Goal: Find specific page/section: Find specific page/section

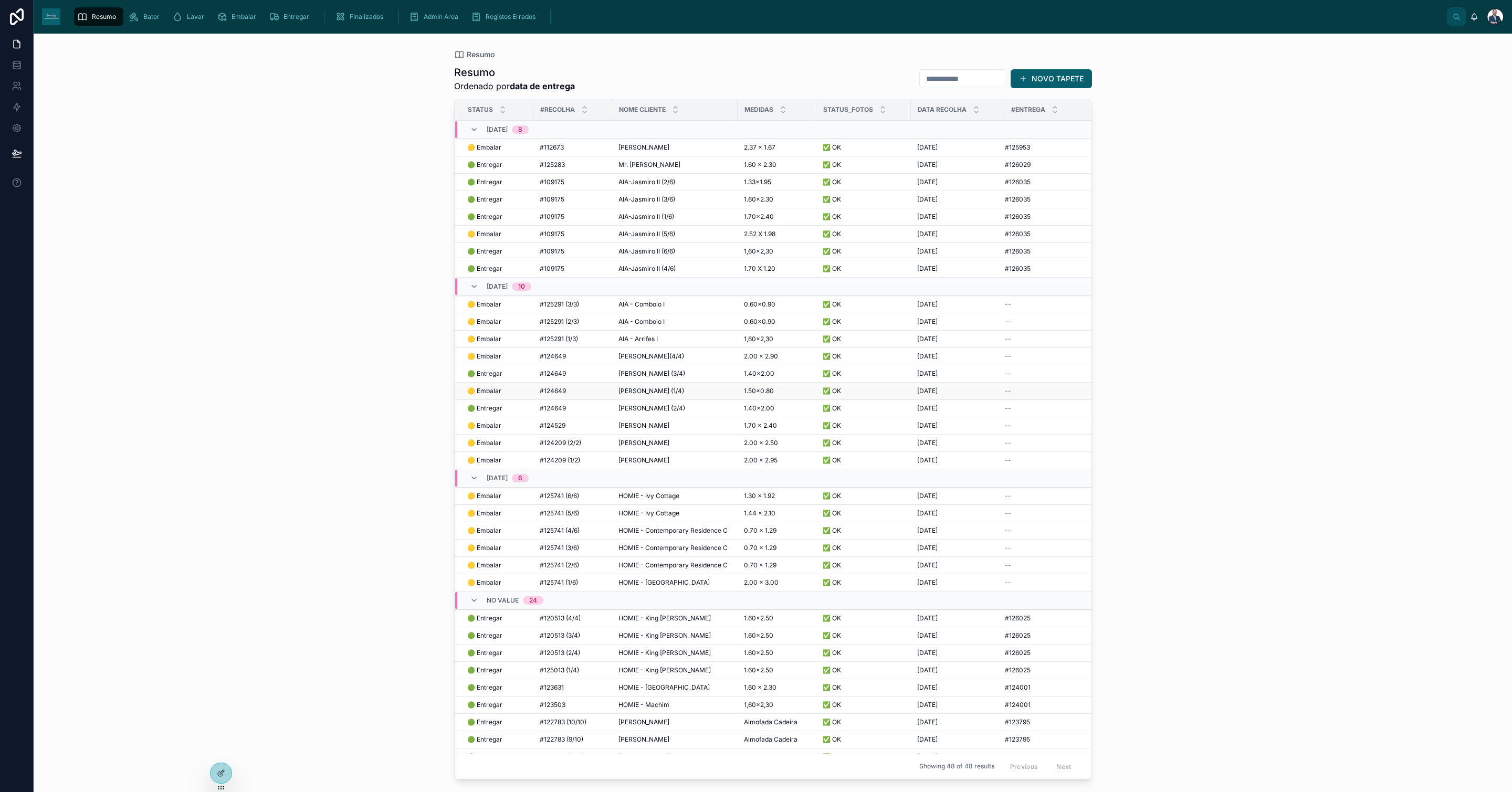
click at [558, 395] on span "#124649" at bounding box center [552, 391] width 26 height 8
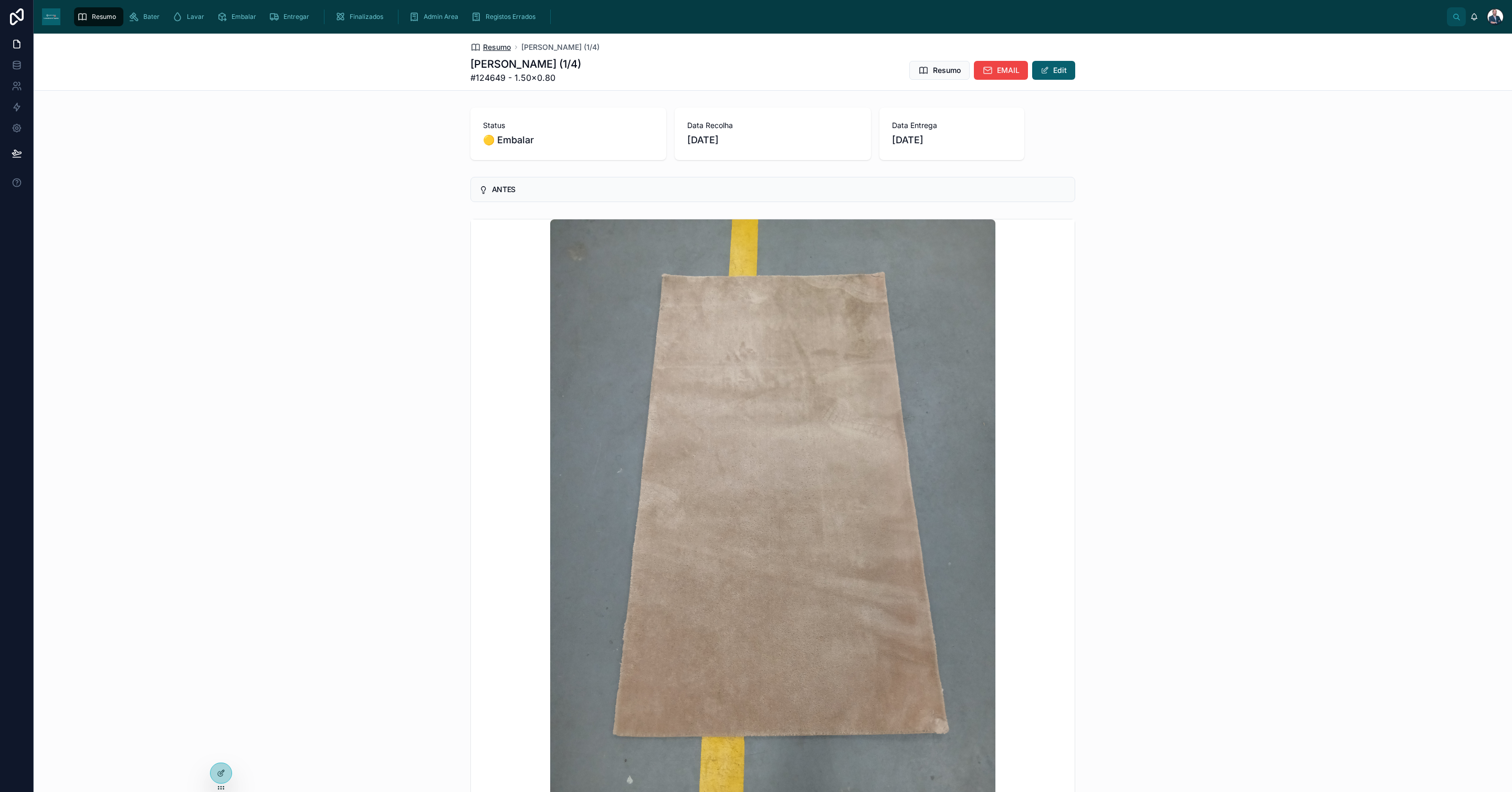
click at [483, 45] on span "Resumo" at bounding box center [497, 48] width 28 height 11
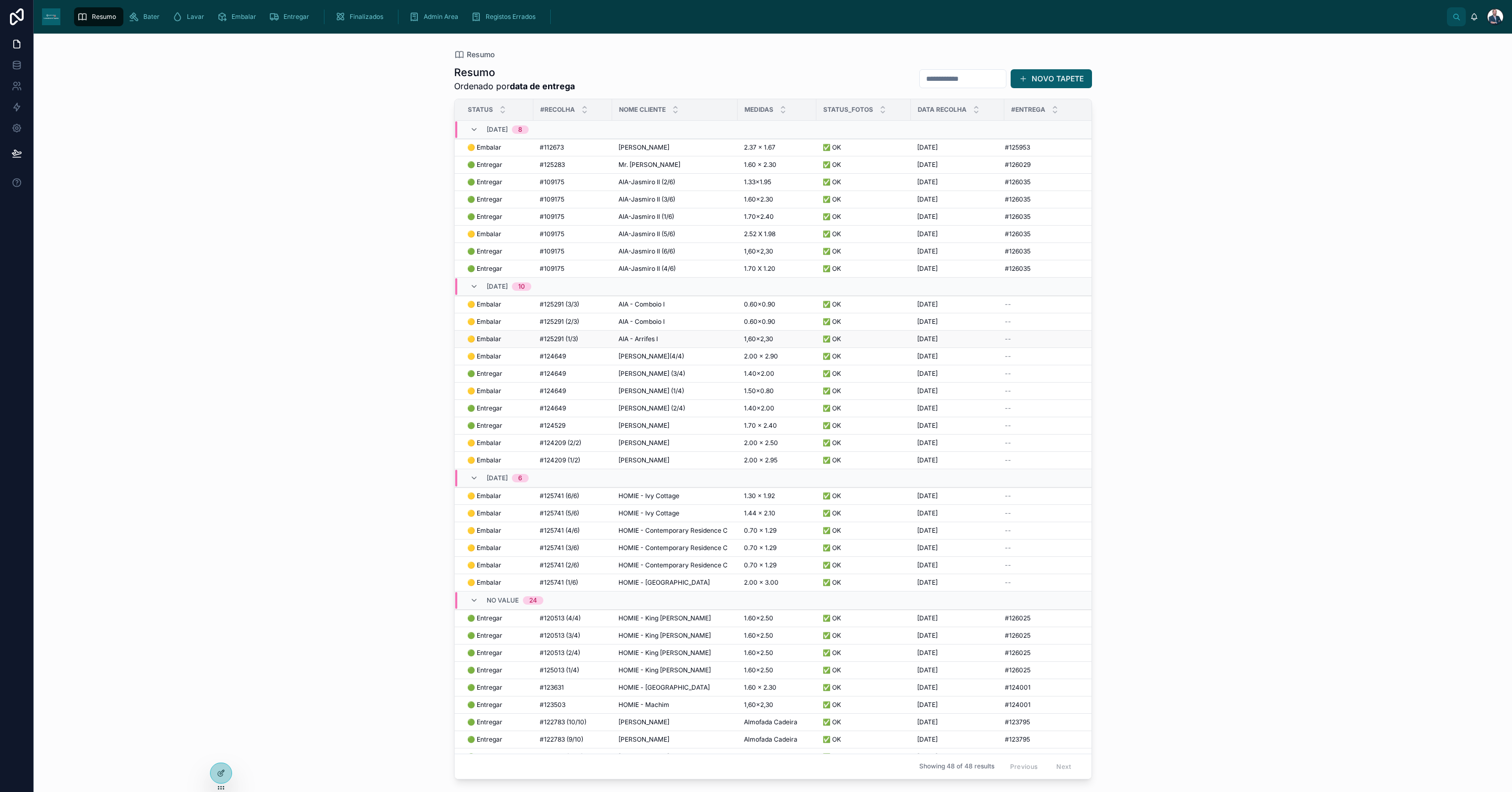
click at [559, 342] on span "#125291 (1/3)" at bounding box center [558, 339] width 38 height 8
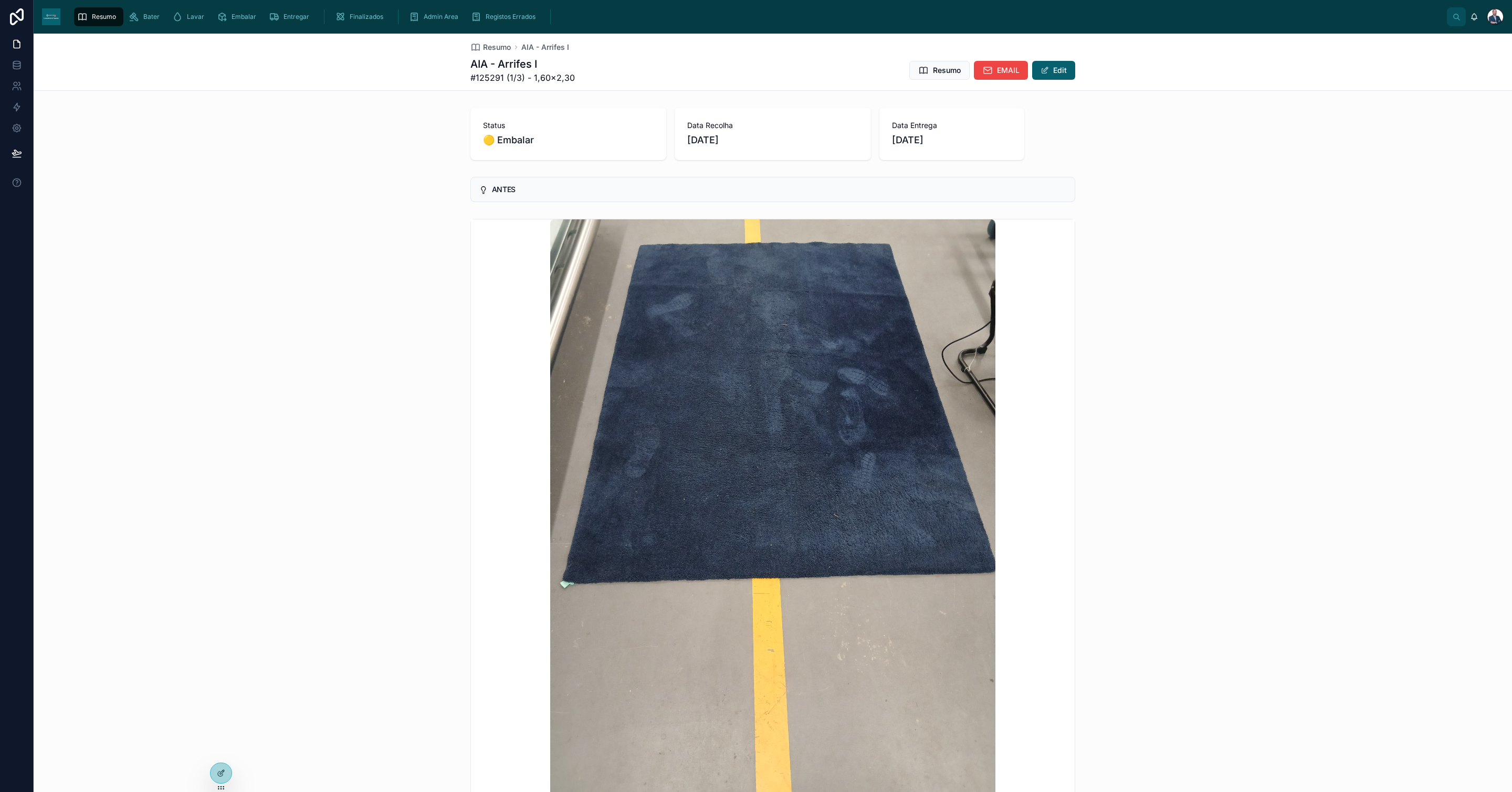
click at [484, 39] on div "Resumo AIA - Arrifes I AIA - Arrifes I #125291 (1/3) - 1,60×2,30 Resumo EMAIL E…" at bounding box center [772, 62] width 605 height 57
click at [487, 45] on span "Resumo" at bounding box center [497, 48] width 28 height 11
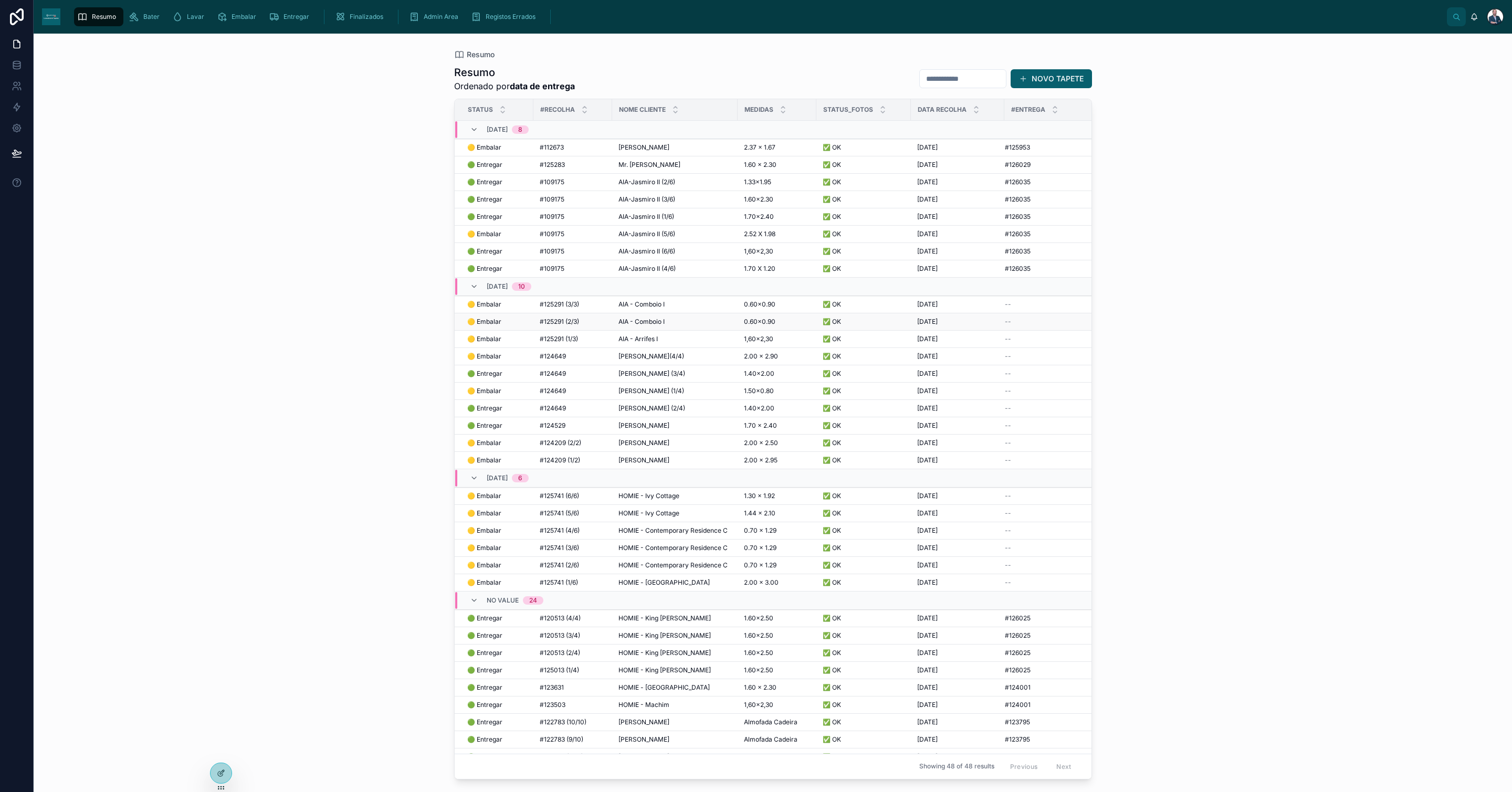
click at [572, 326] on span "#125291 (2/3)" at bounding box center [559, 321] width 39 height 8
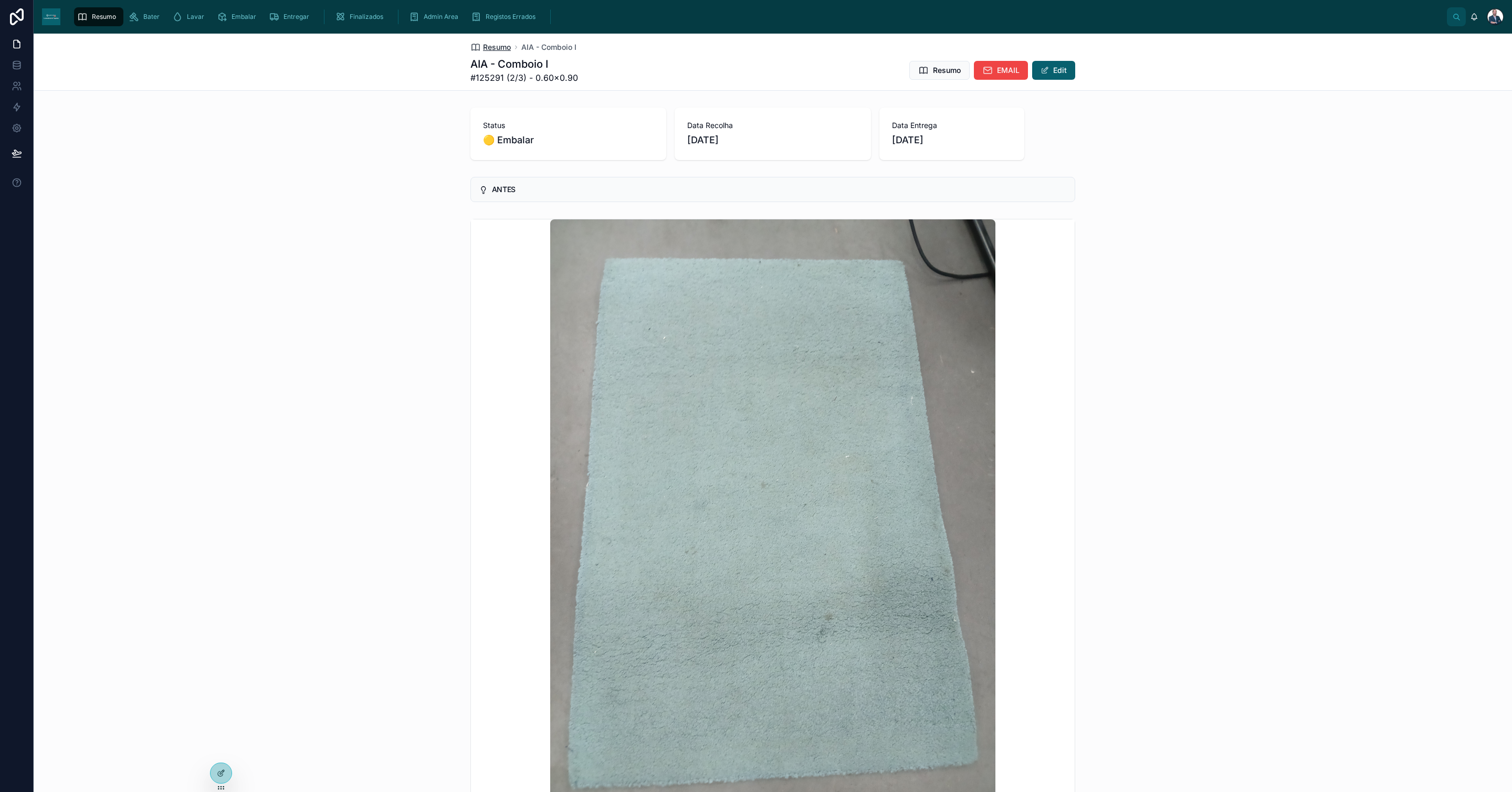
click at [495, 48] on span "Resumo" at bounding box center [497, 48] width 28 height 11
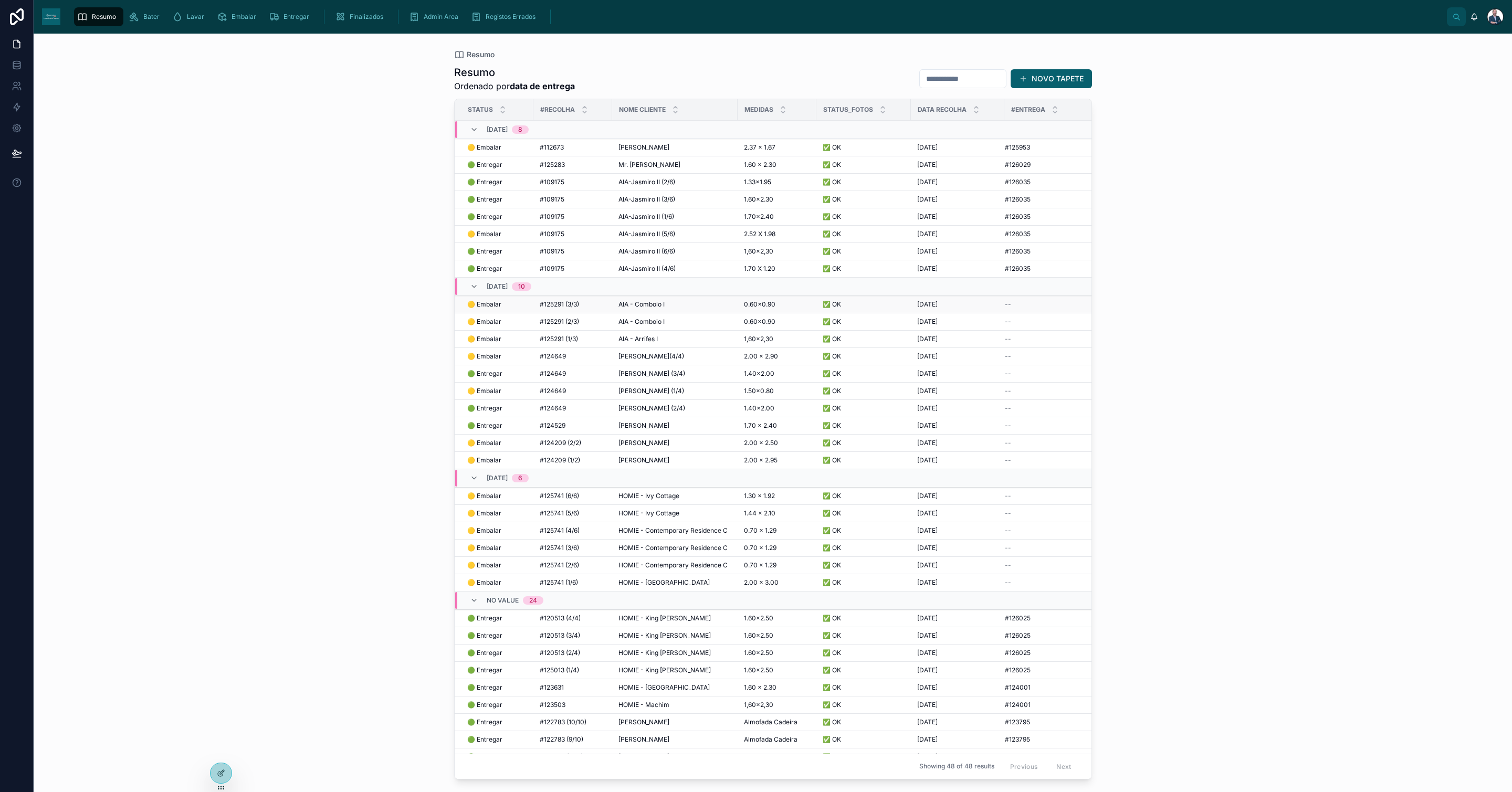
click at [554, 307] on span "#125291 (3/3)" at bounding box center [559, 304] width 39 height 8
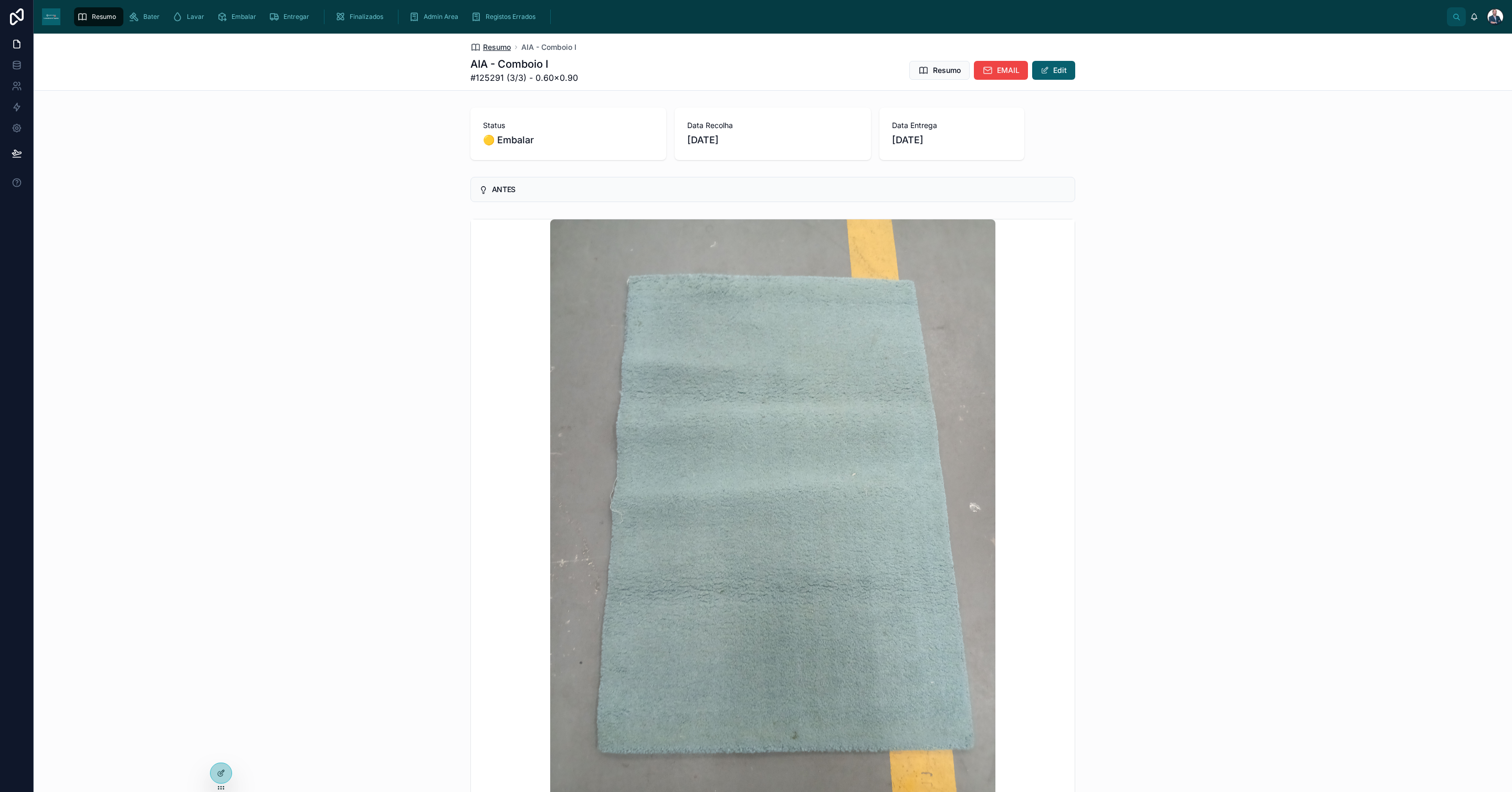
click at [495, 47] on span "Resumo" at bounding box center [497, 48] width 28 height 11
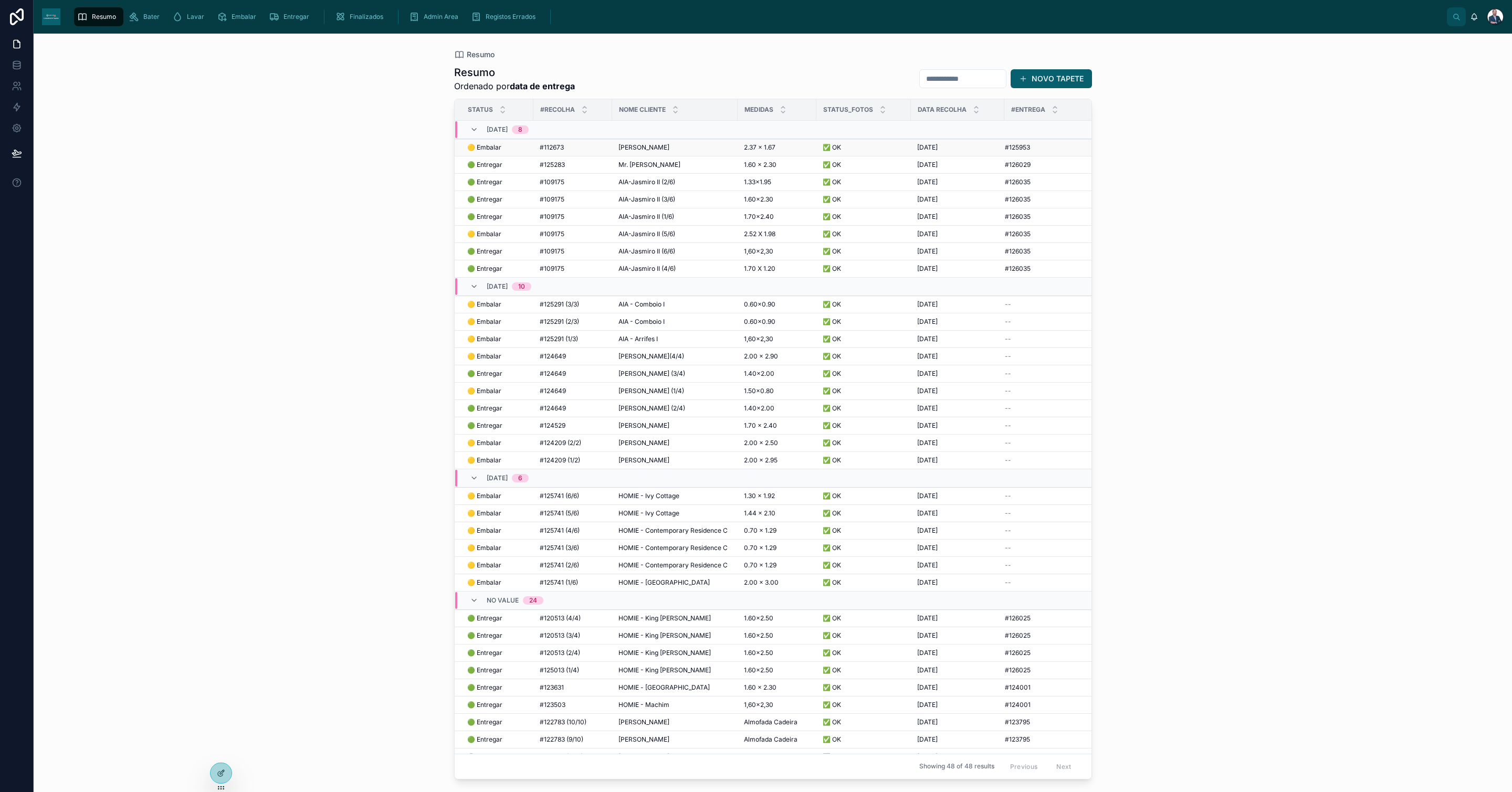
click at [555, 147] on span "#112673" at bounding box center [551, 147] width 24 height 8
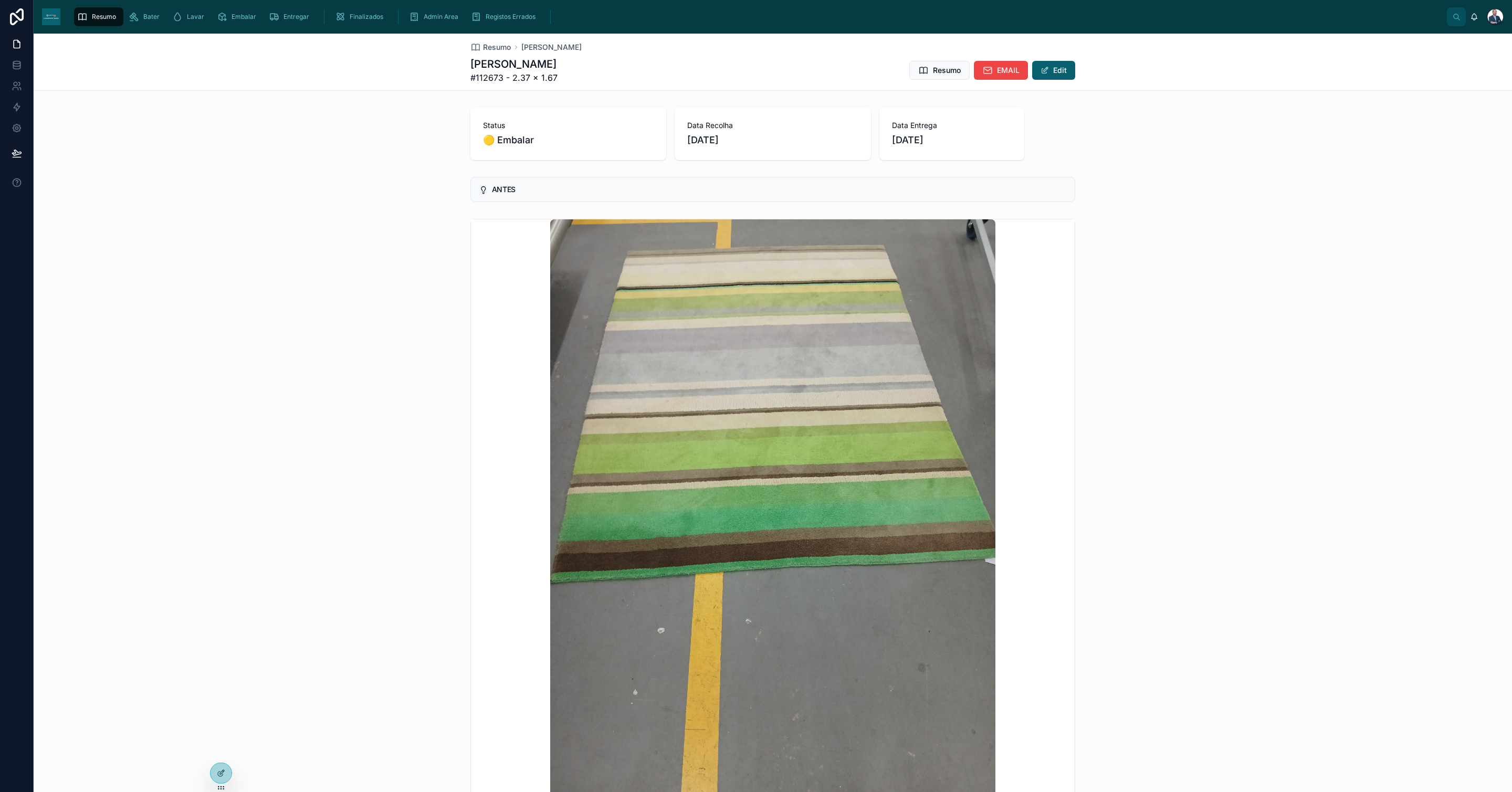
click at [484, 40] on div "Resumo [PERSON_NAME] #112673 - 2.37 x 1.67 Resumo EMAIL Edit" at bounding box center [772, 62] width 605 height 57
click at [484, 43] on span "Resumo" at bounding box center [497, 48] width 28 height 11
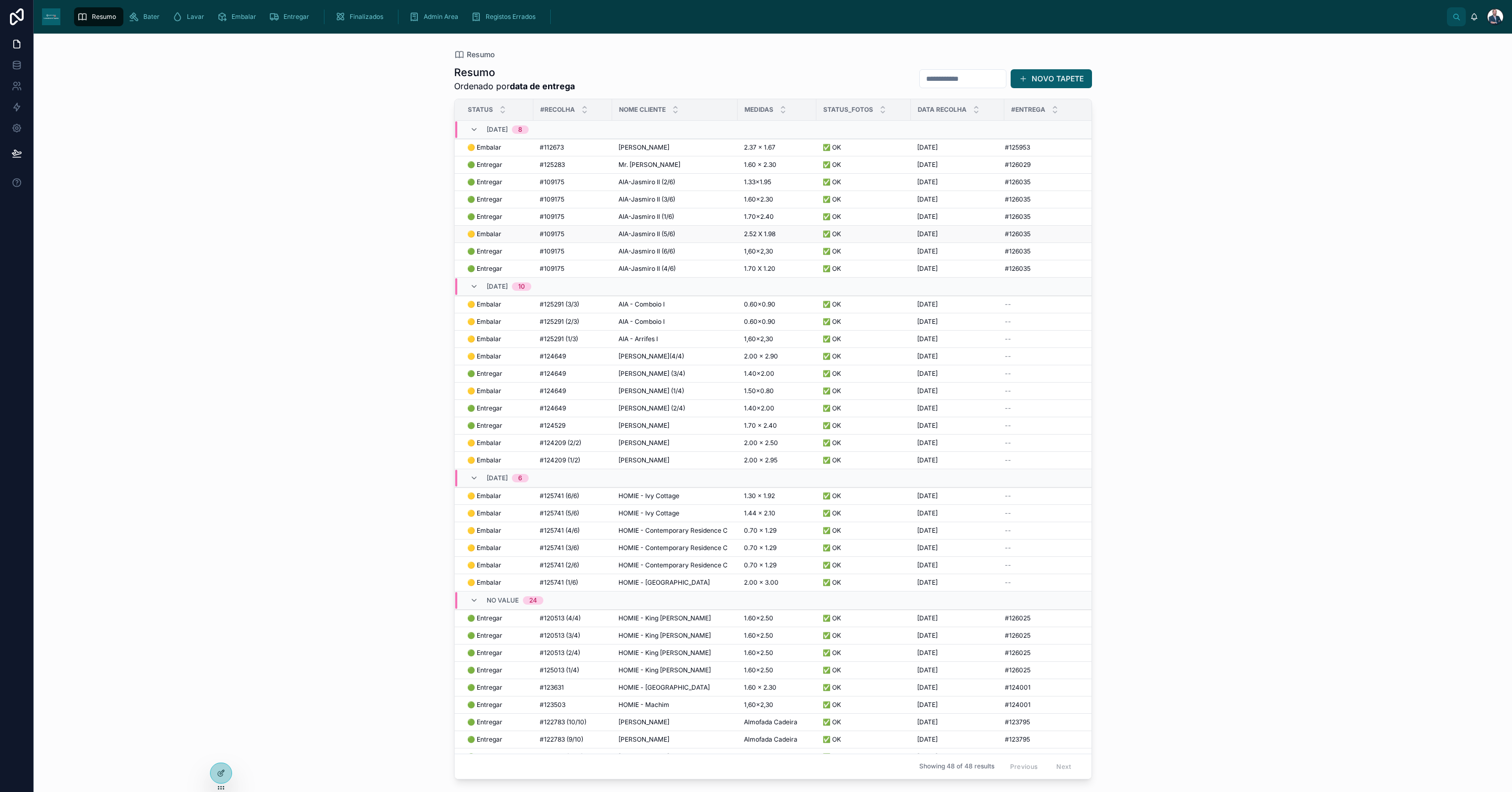
click at [553, 235] on span "#109175" at bounding box center [552, 234] width 25 height 8
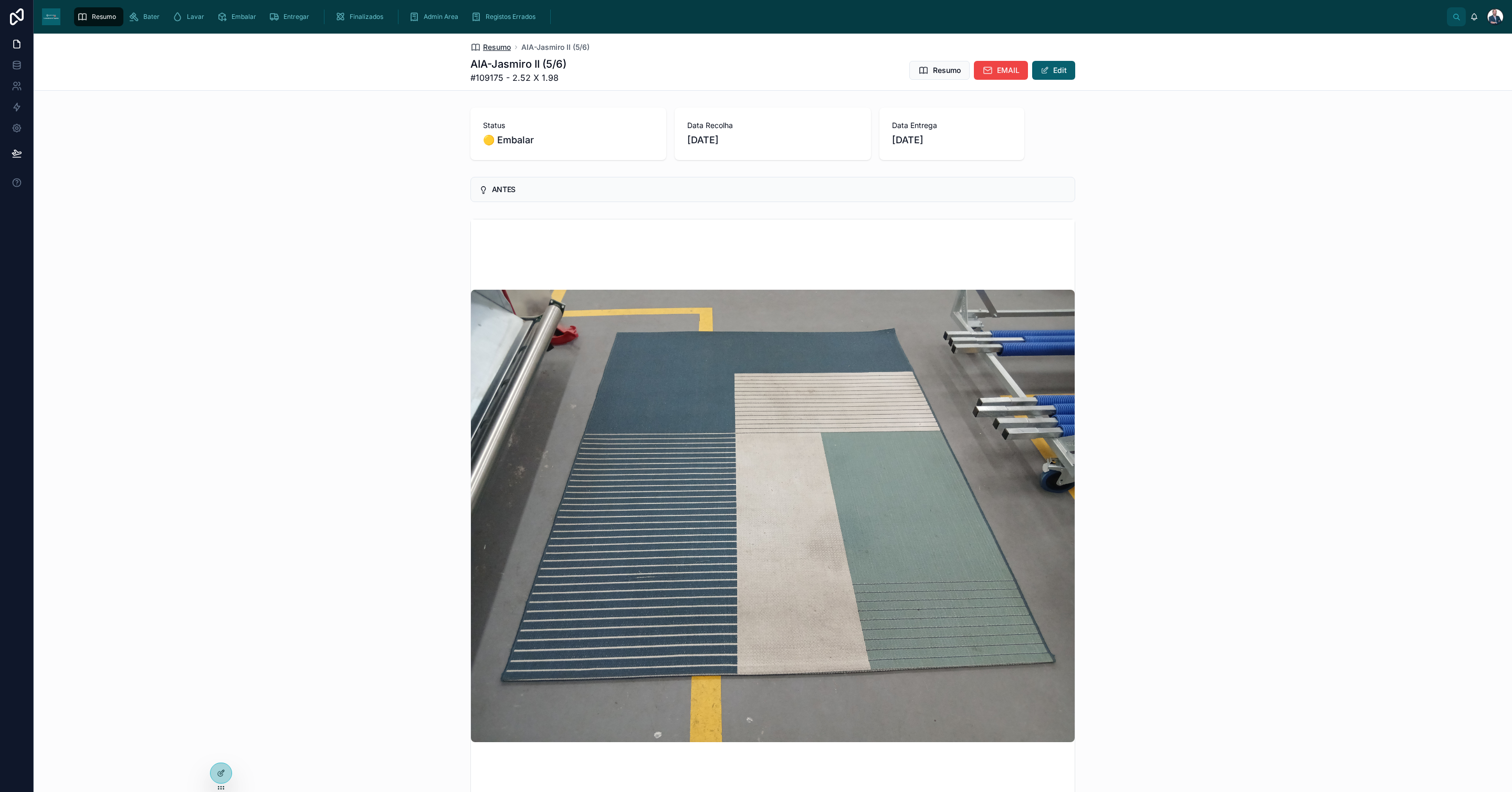
click at [496, 49] on span "Resumo" at bounding box center [497, 48] width 28 height 11
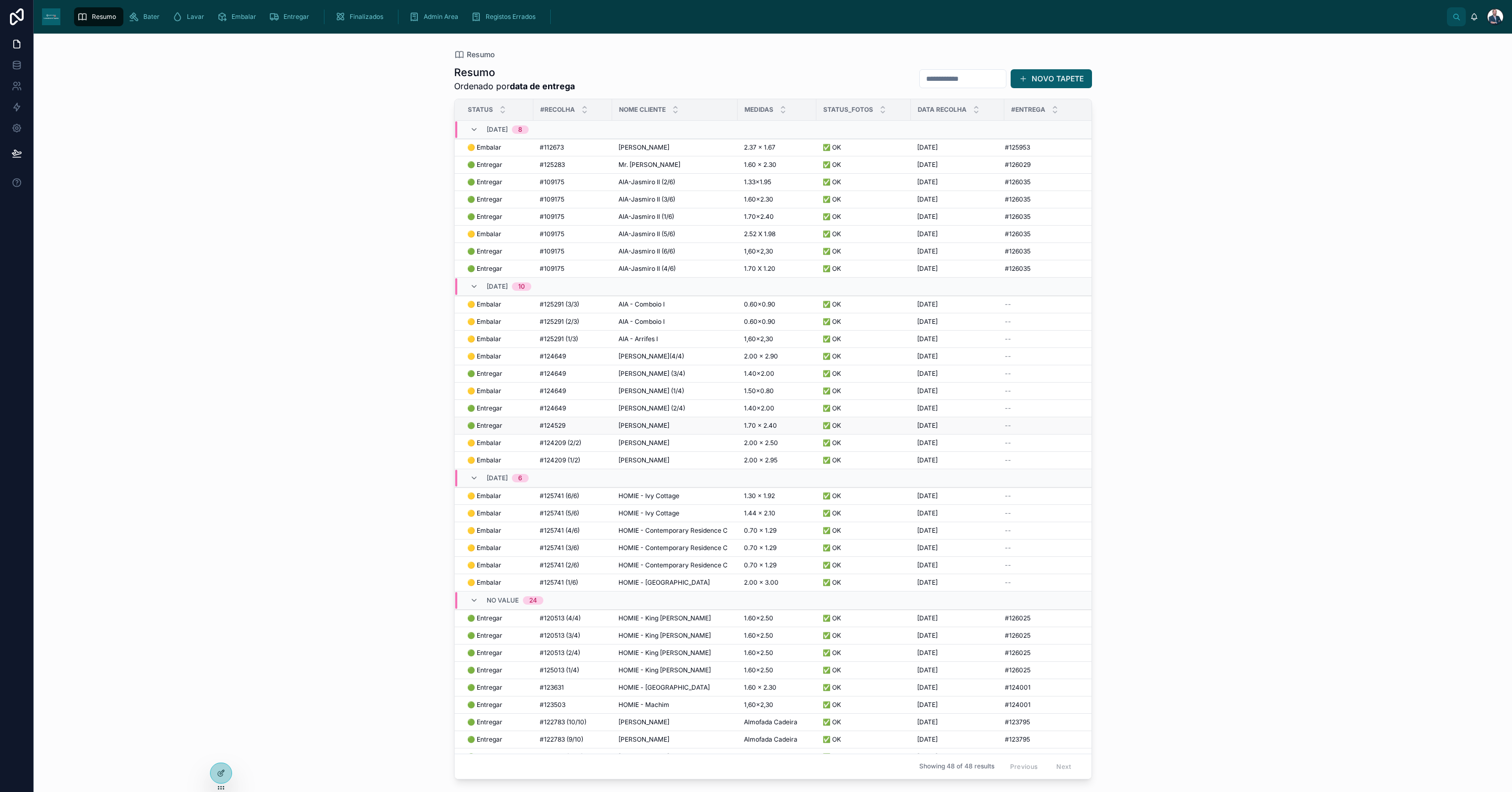
click at [640, 430] on span "[PERSON_NAME]" at bounding box center [644, 425] width 51 height 8
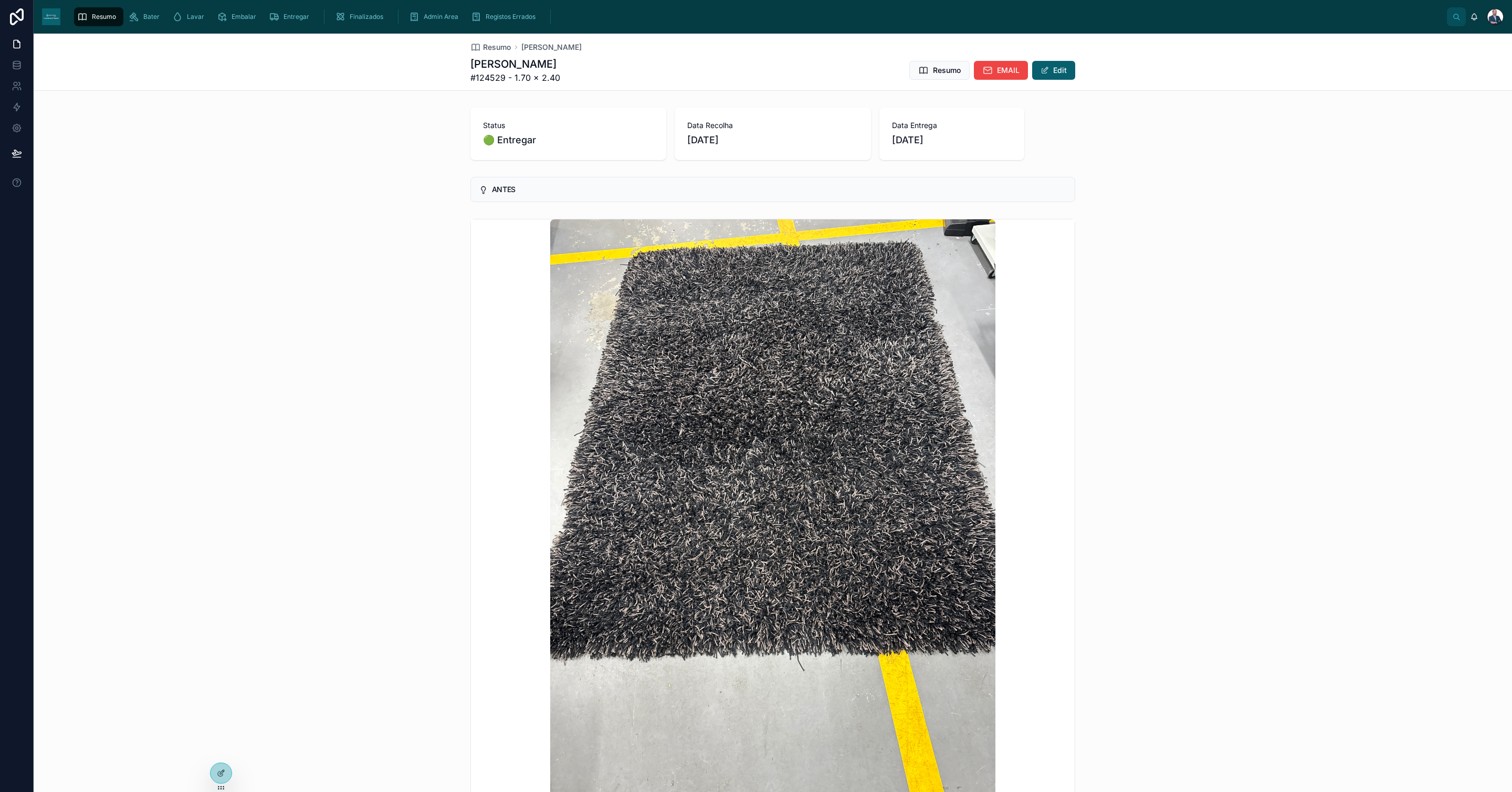
click at [484, 52] on div "Resumo [PERSON_NAME] #124529 - 1.70 x 2.40 Resumo EMAIL Edit" at bounding box center [772, 62] width 605 height 57
click at [484, 50] on span "Resumo" at bounding box center [497, 48] width 28 height 11
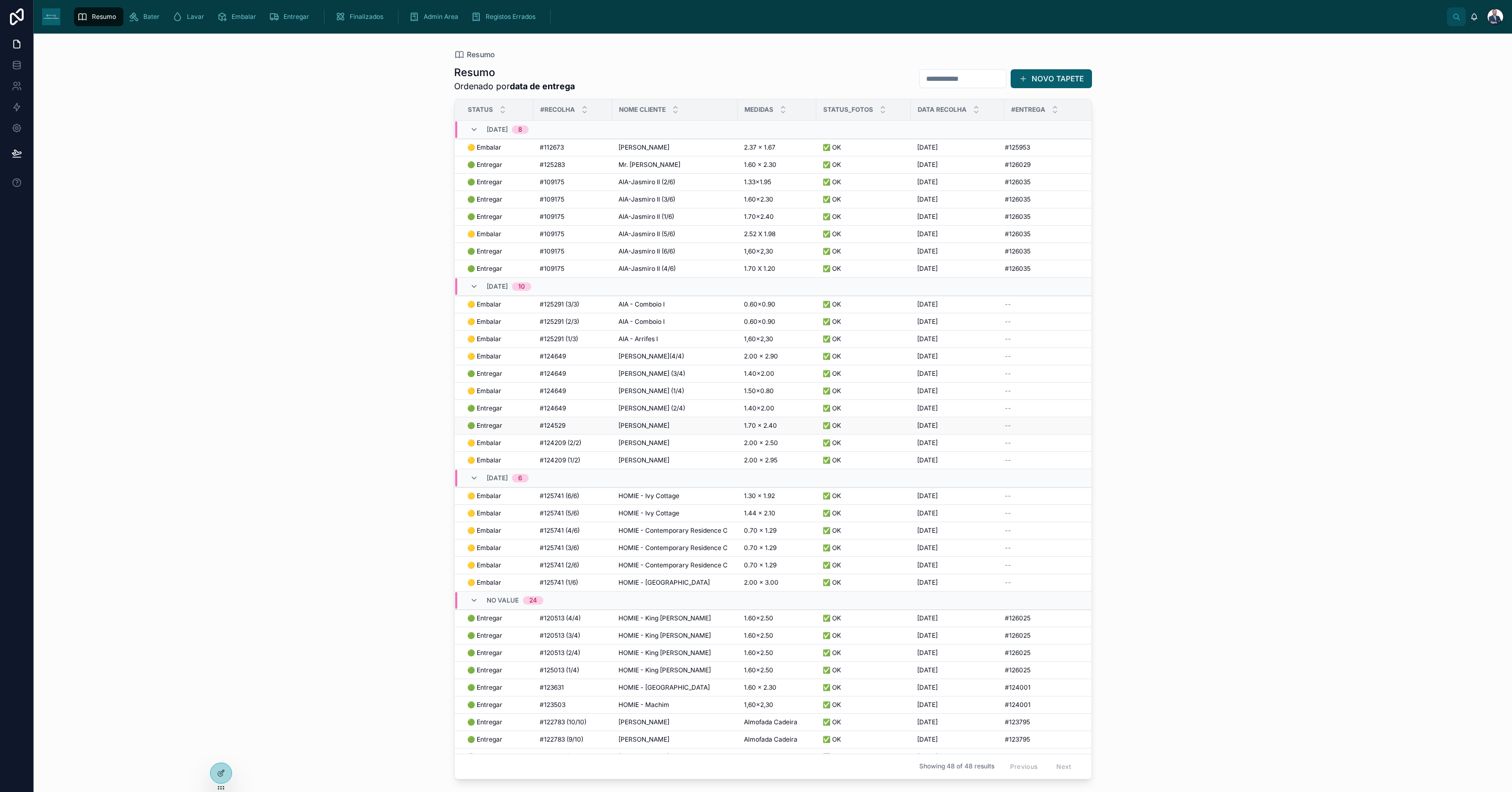
click at [664, 430] on div "[PERSON_NAME] [PERSON_NAME]" at bounding box center [675, 425] width 113 height 8
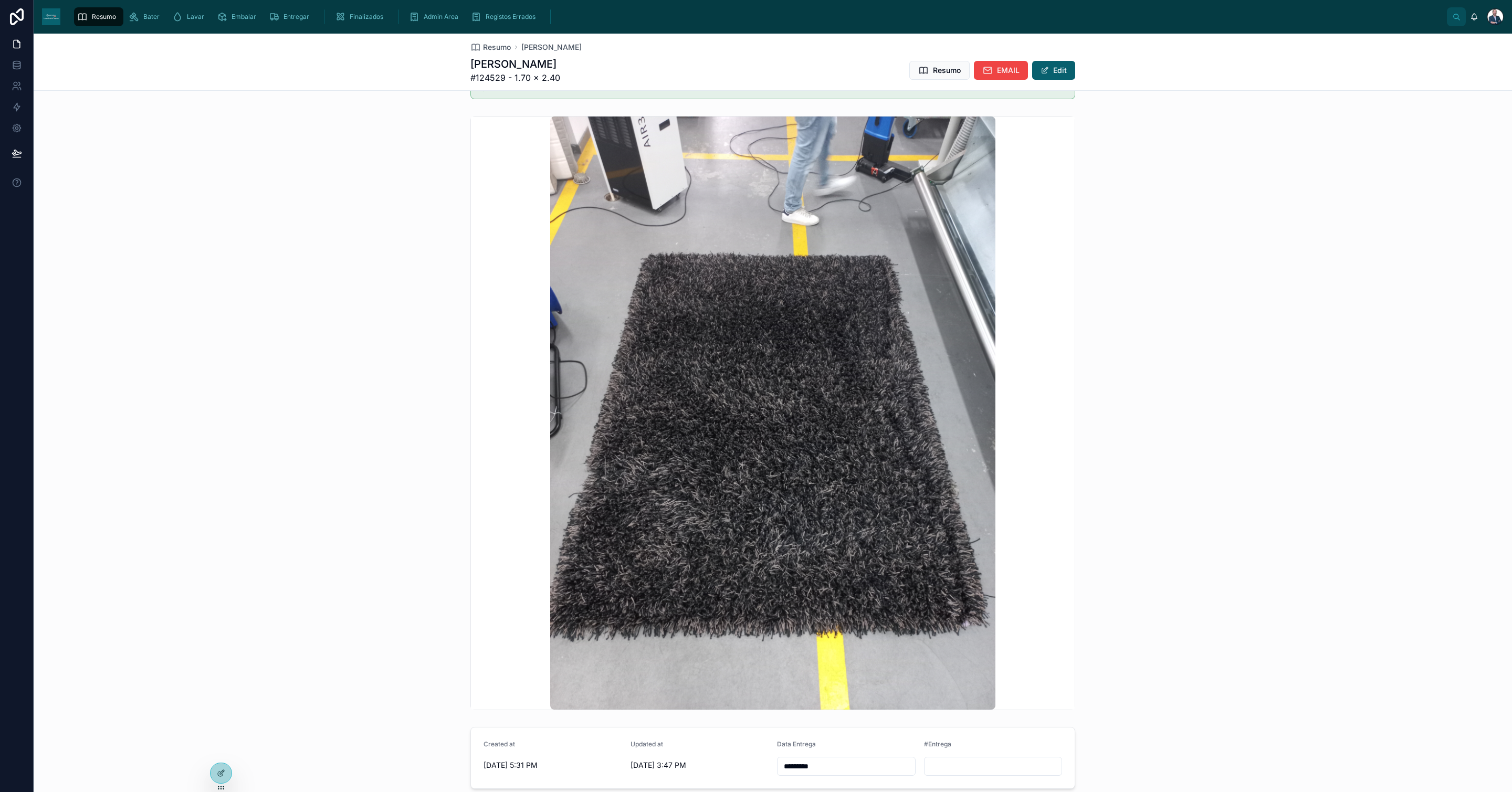
scroll to position [937, 0]
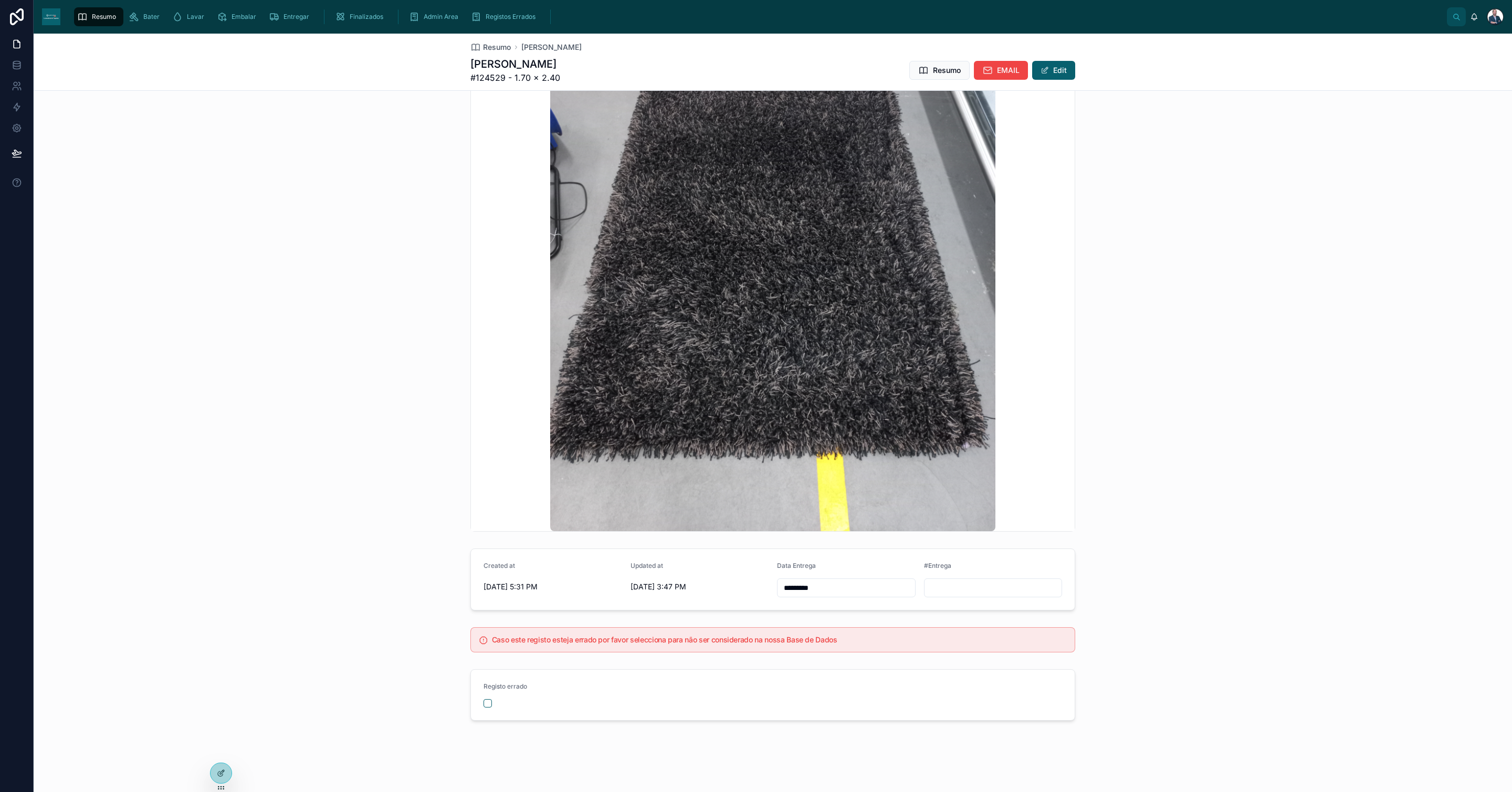
click at [961, 589] on input "text" at bounding box center [993, 587] width 137 height 15
paste input "******"
click at [924, 583] on input "******" at bounding box center [993, 587] width 137 height 15
type input "*******"
click at [483, 44] on span "Resumo" at bounding box center [497, 48] width 28 height 11
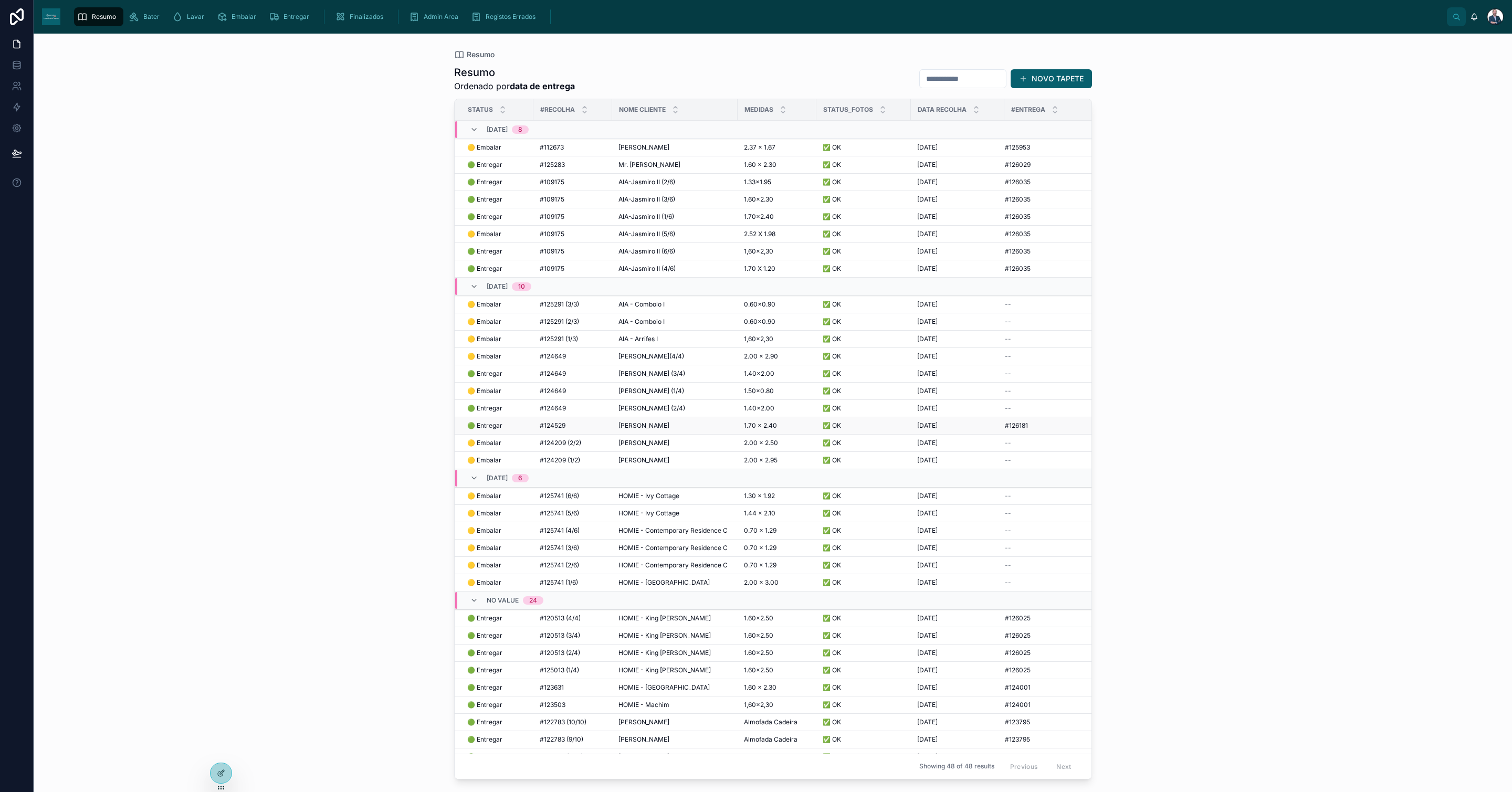
click at [1032, 430] on div "#126181 #126181" at bounding box center [1047, 425] width 85 height 8
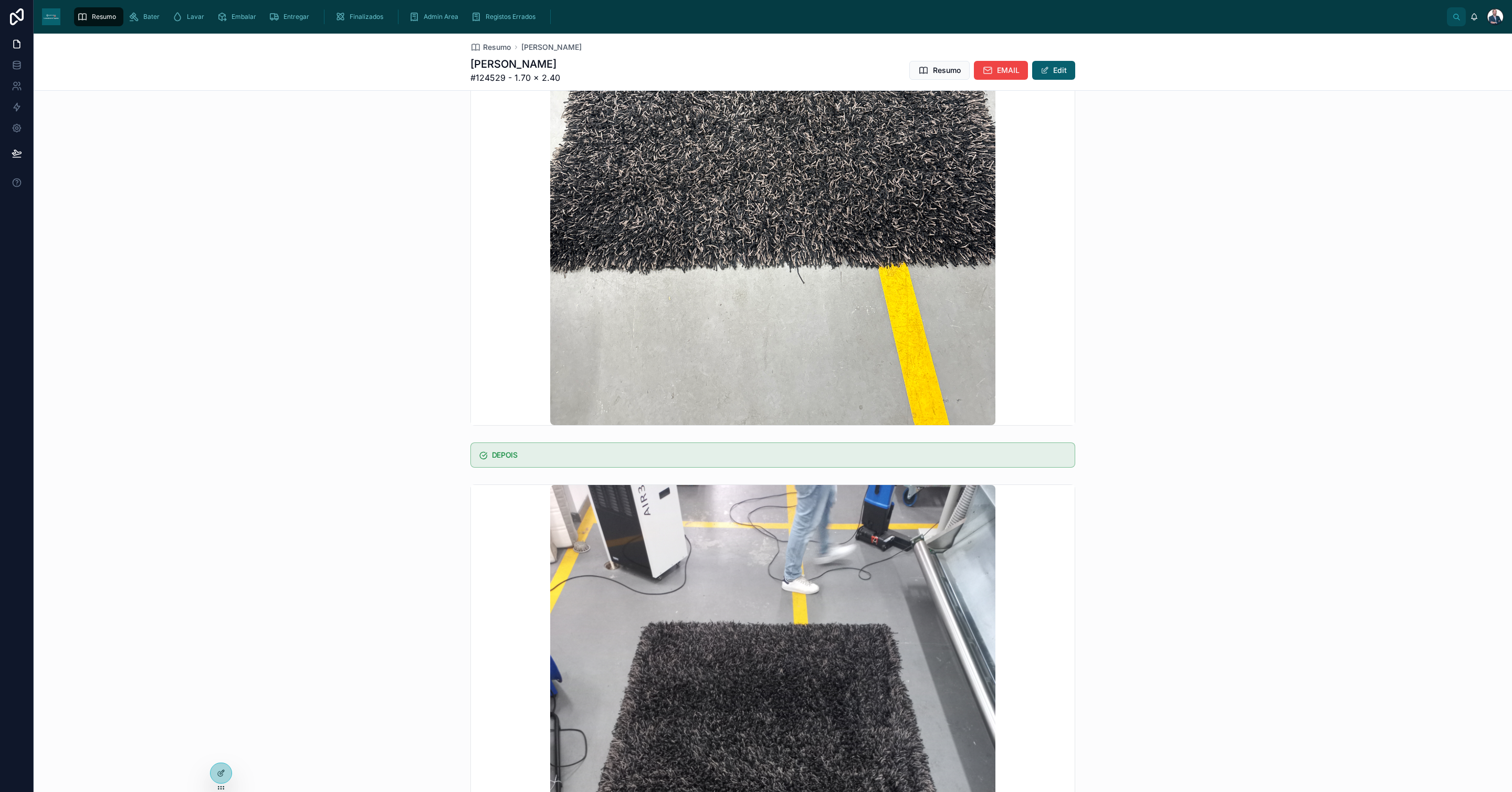
scroll to position [937, 0]
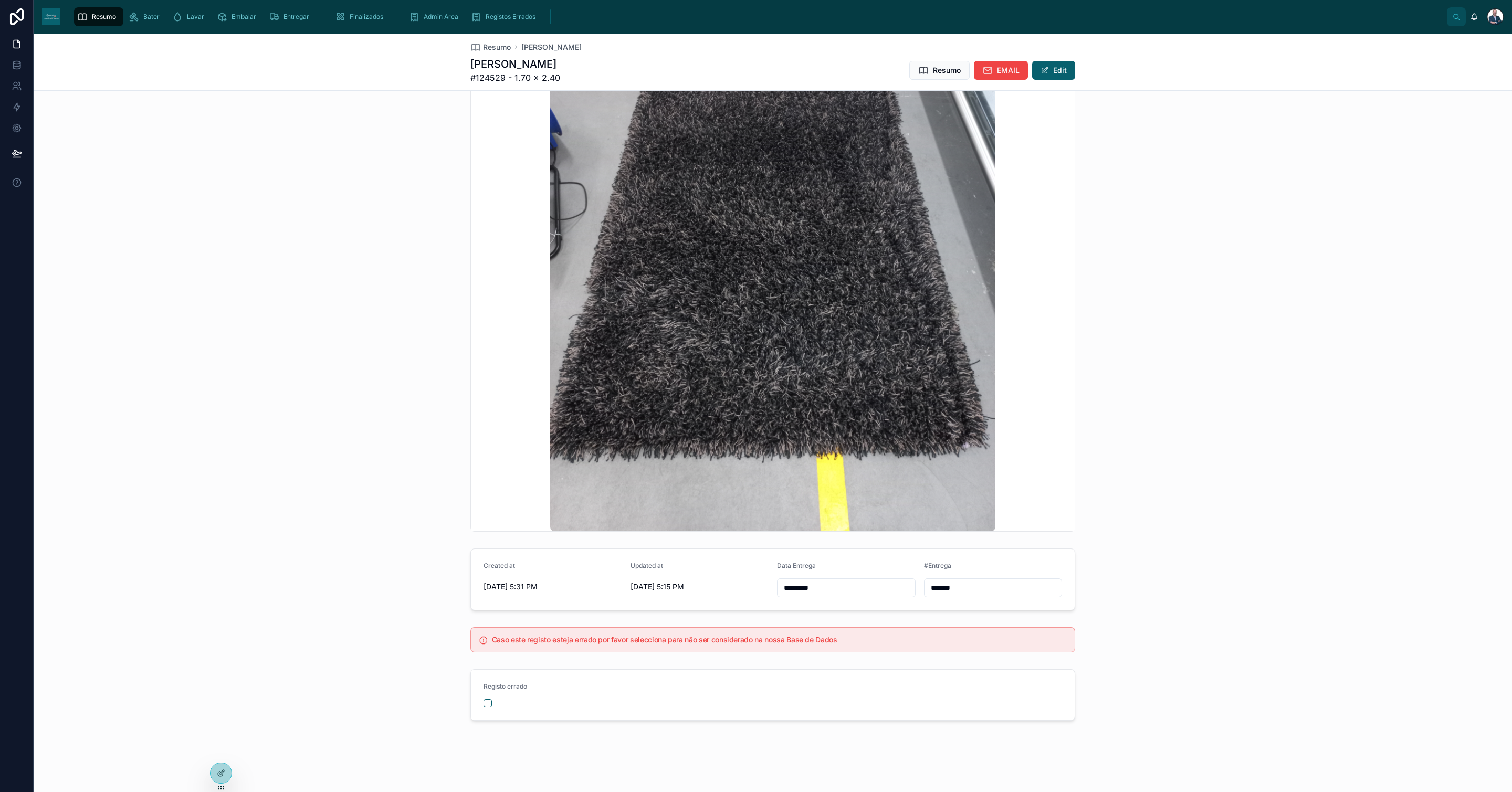
click at [815, 584] on input "*********" at bounding box center [846, 587] width 137 height 15
click at [876, 673] on button "3" at bounding box center [878, 673] width 19 height 19
type input "*********"
click at [496, 49] on span "Resumo" at bounding box center [497, 48] width 28 height 11
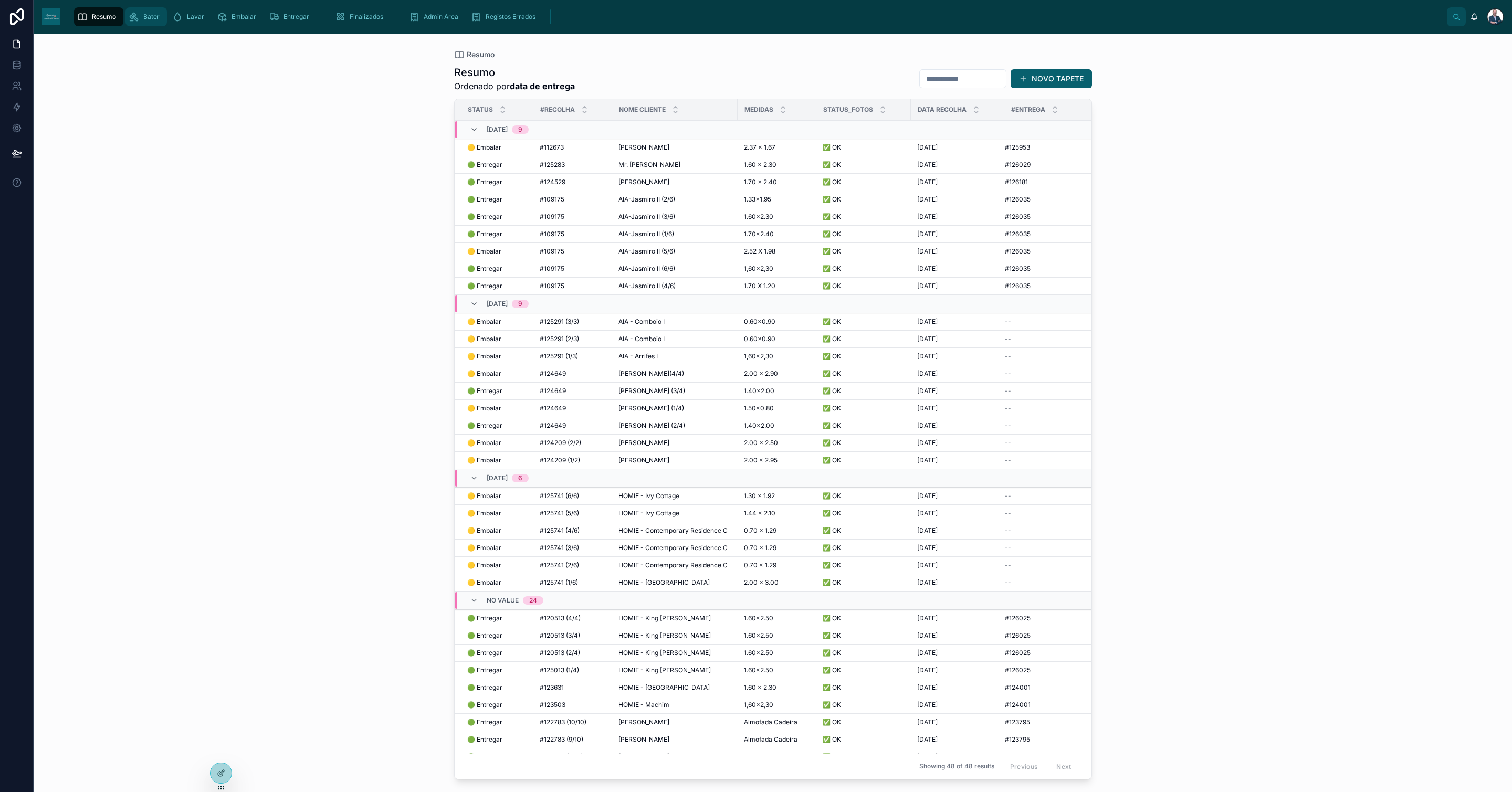
click at [160, 15] on div "Bater" at bounding box center [146, 16] width 35 height 17
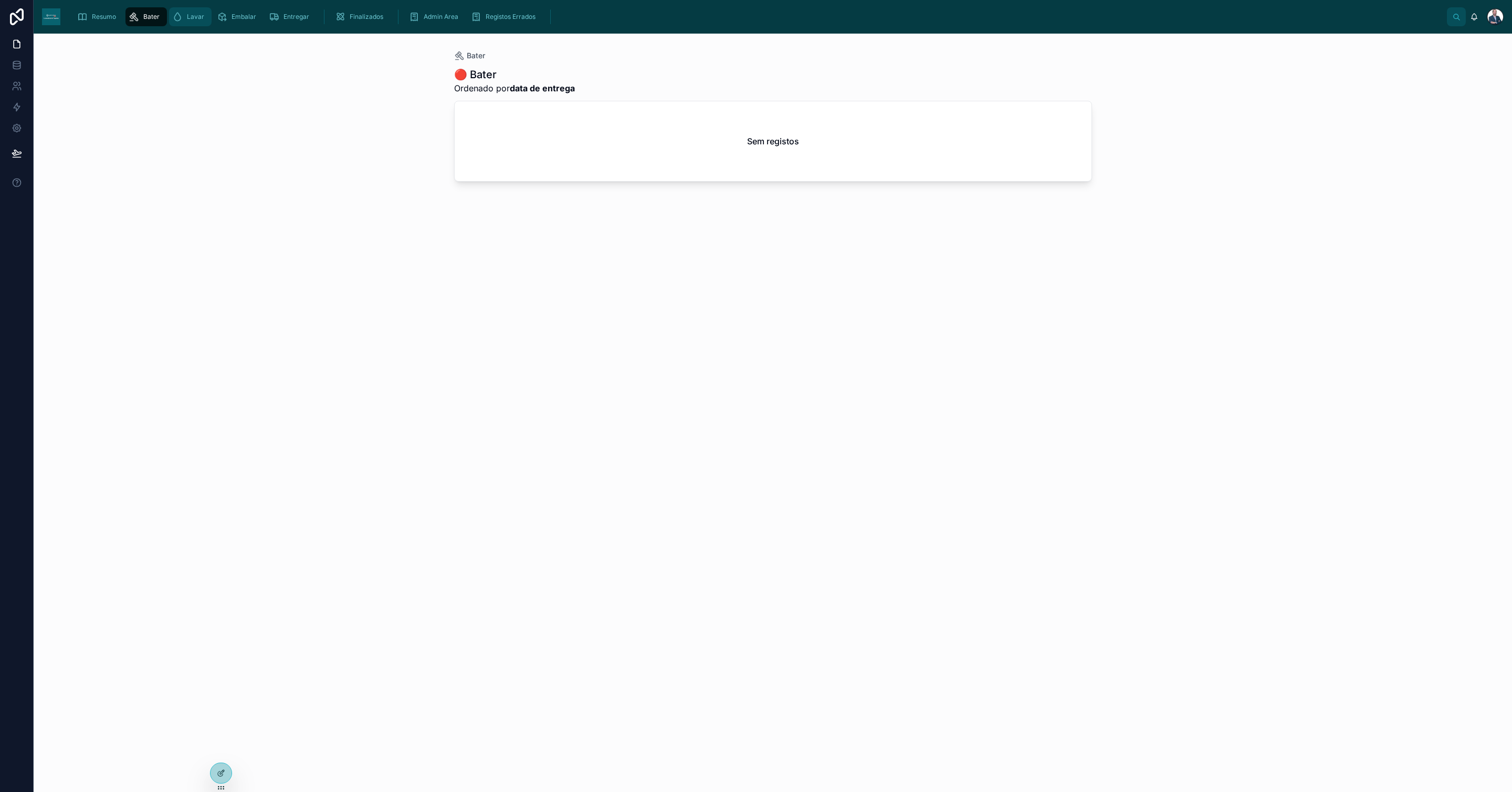
click at [198, 15] on span "Lavar" at bounding box center [195, 16] width 18 height 8
click at [236, 19] on span "Embalar" at bounding box center [244, 16] width 25 height 8
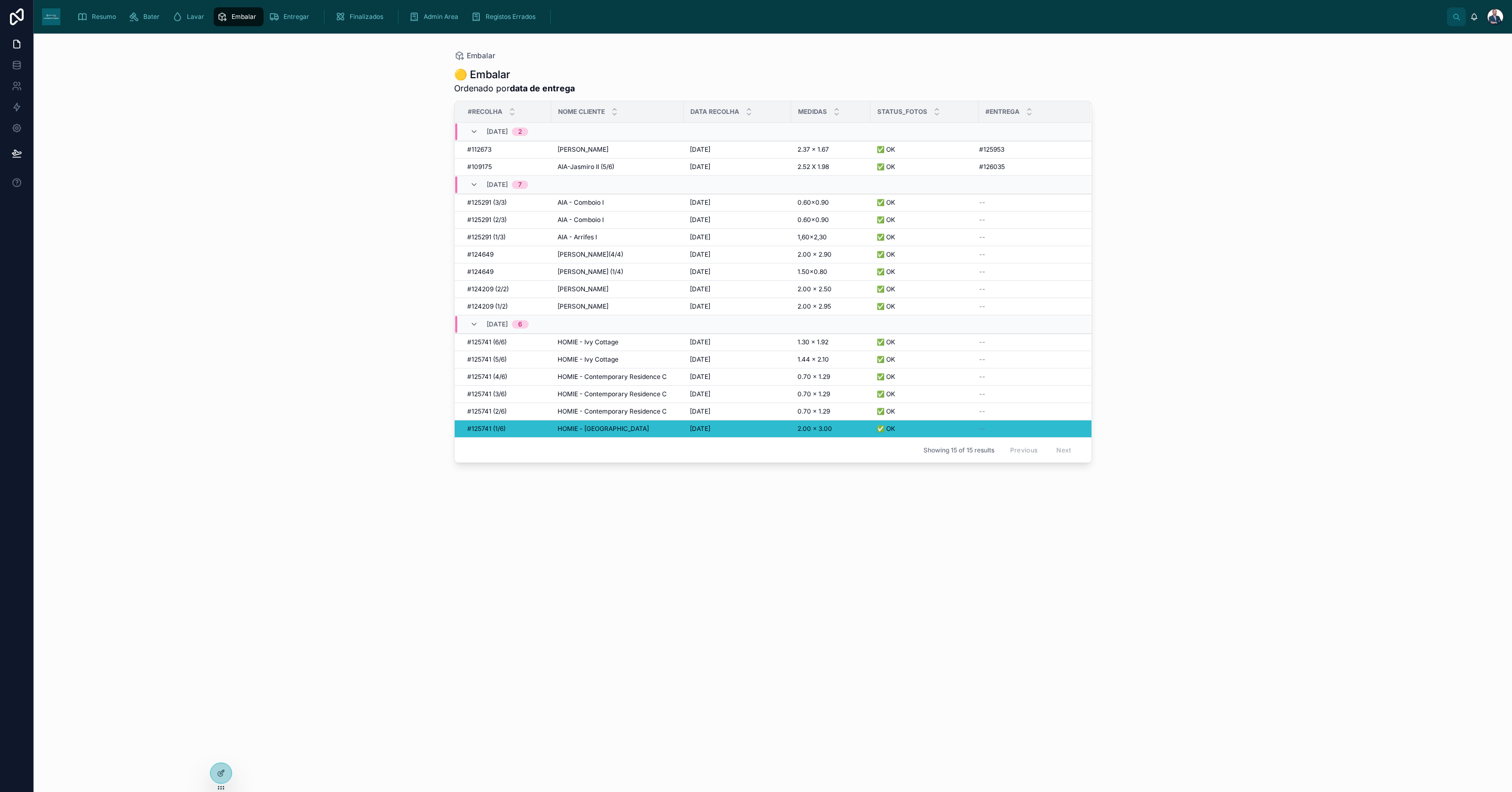
click at [1327, 655] on div "Embalar 🟡 Embalar Ordenado por data de entrega #Recolha Nome Cliente Data Recol…" at bounding box center [772, 412] width 1479 height 758
click at [296, 14] on span "Entregar" at bounding box center [296, 16] width 26 height 8
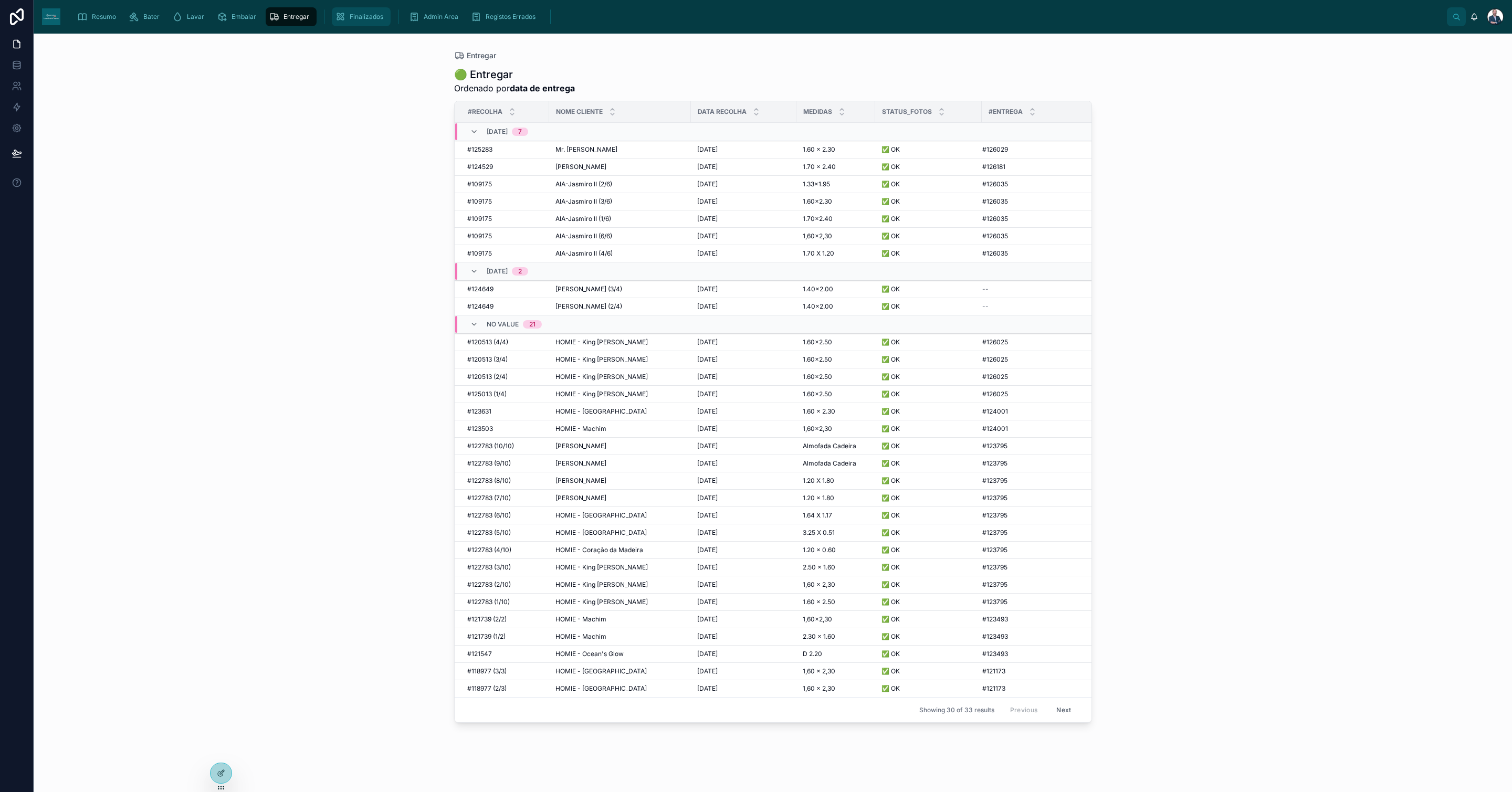
click at [358, 18] on span "Finalizados" at bounding box center [366, 16] width 33 height 8
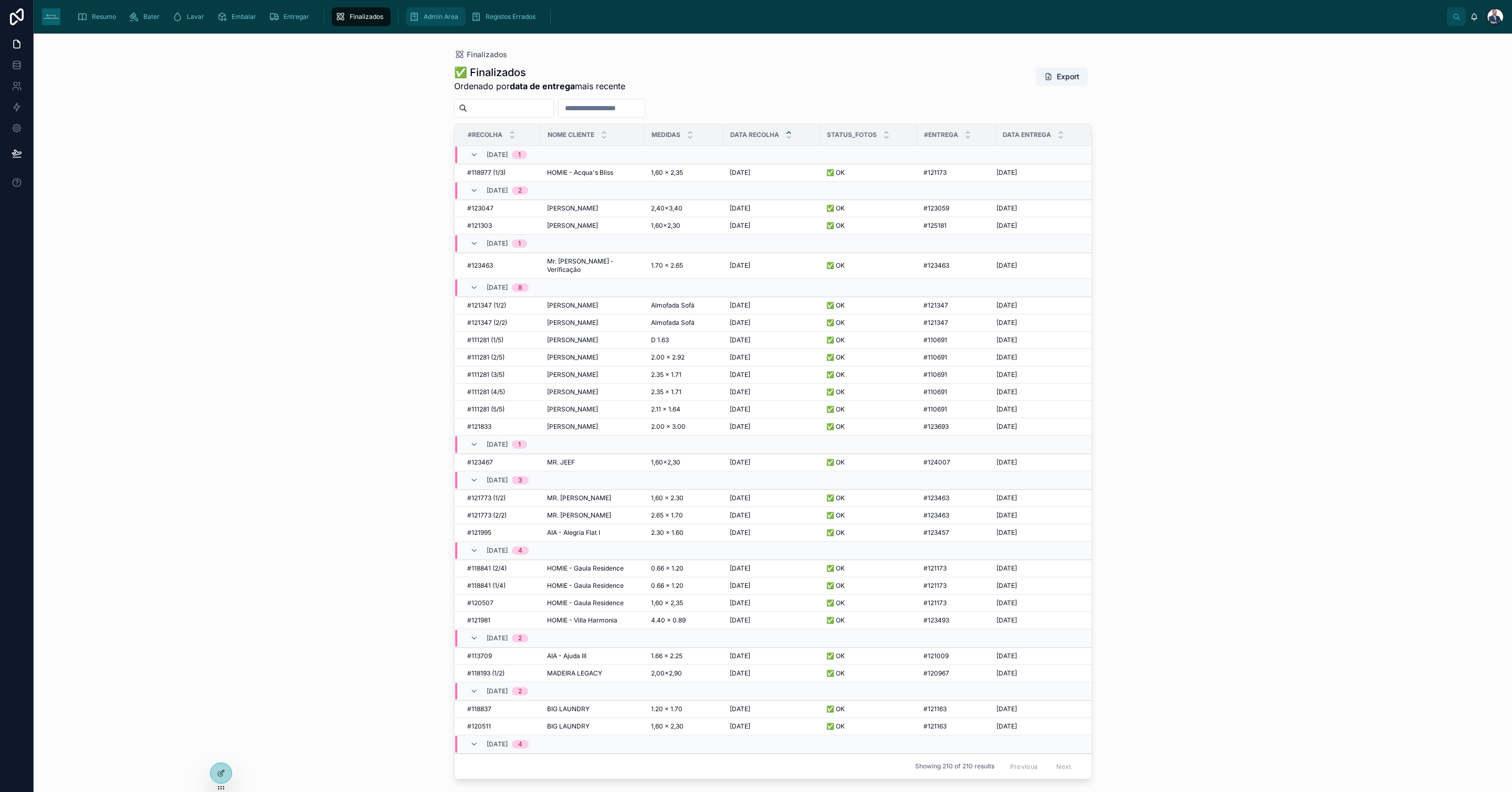
click at [419, 22] on div "Admin Area" at bounding box center [436, 16] width 53 height 17
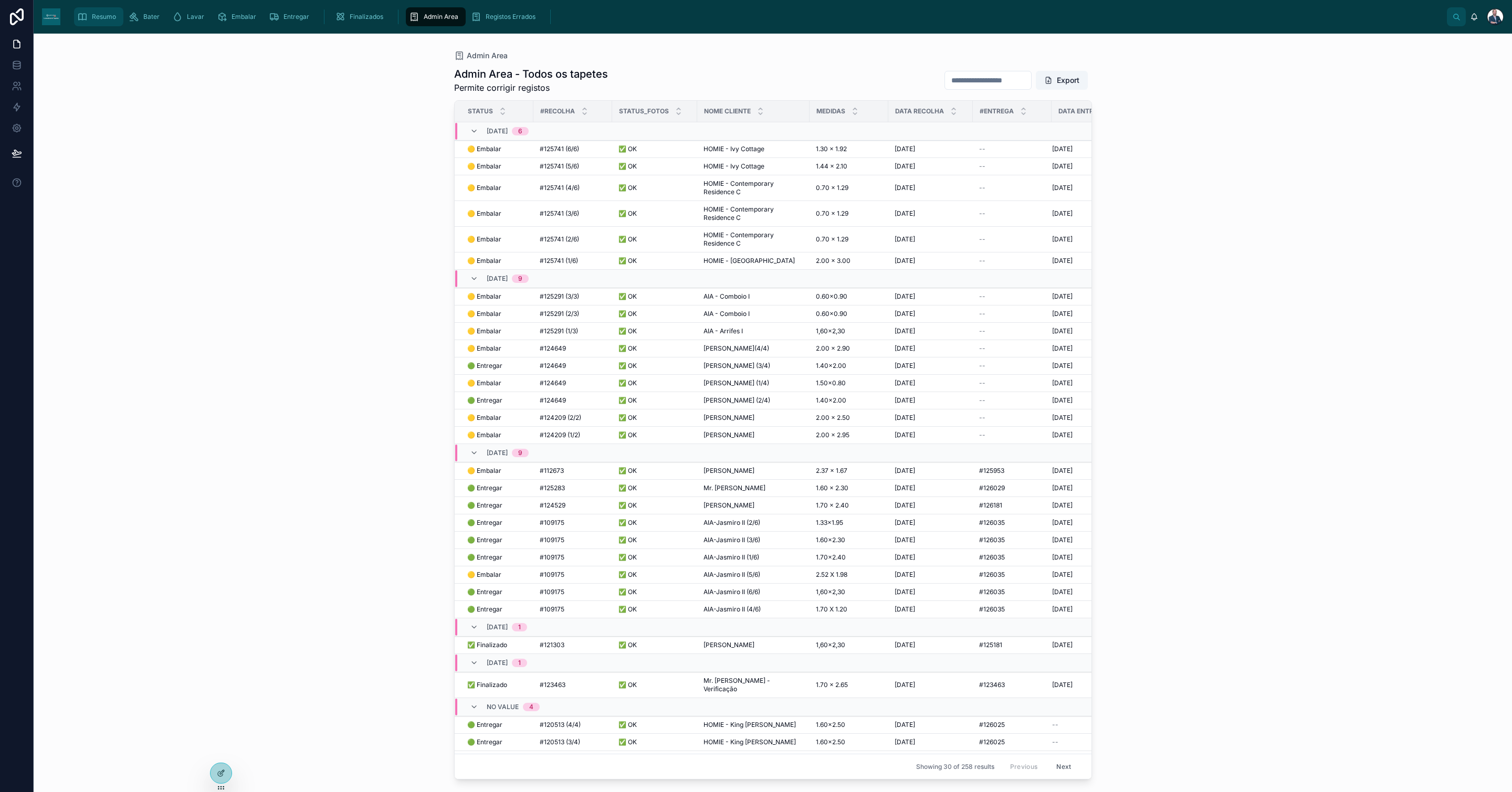
click at [102, 12] on span "Resumo" at bounding box center [104, 16] width 24 height 8
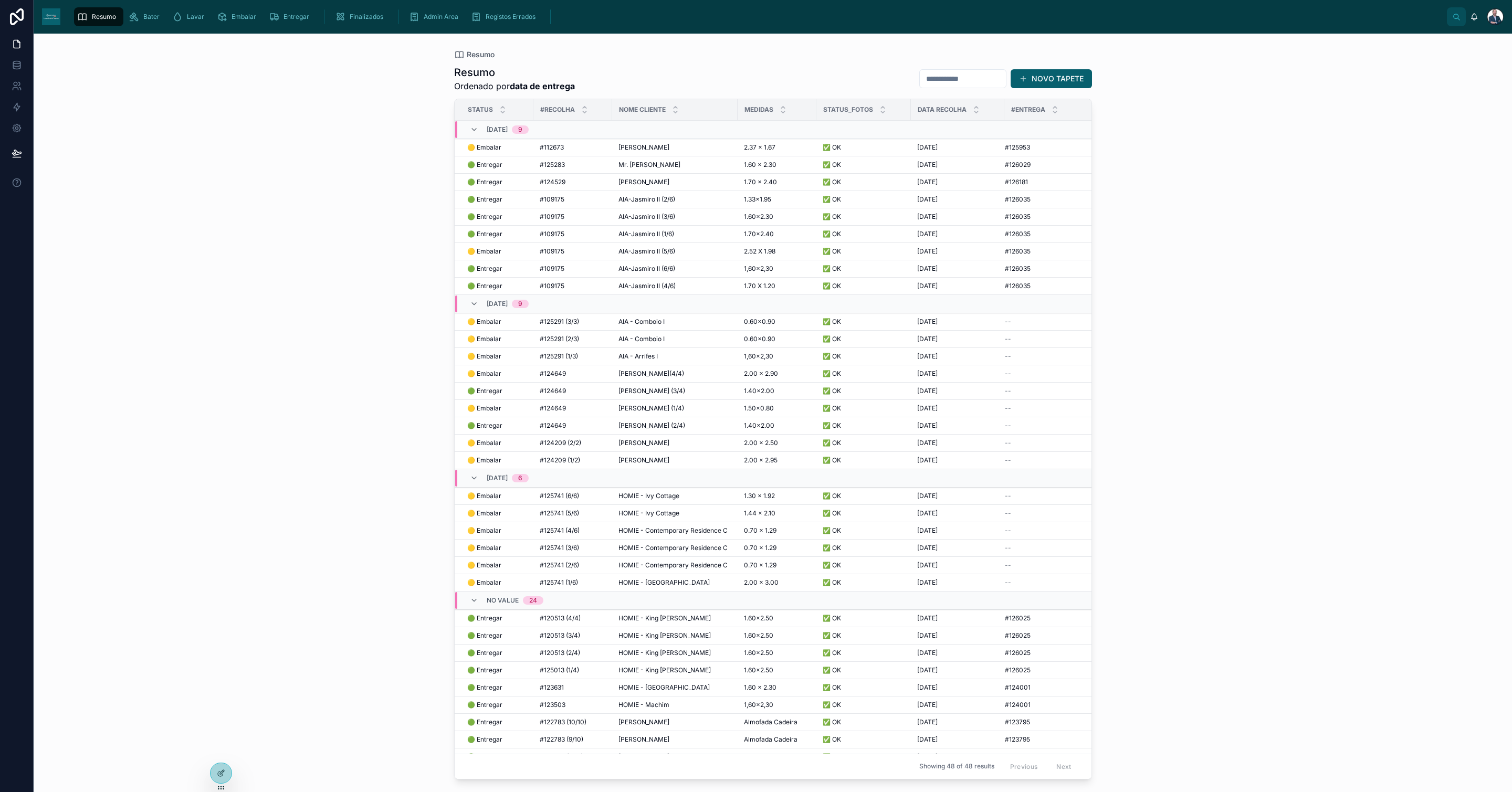
click at [1132, 316] on div "Resumo Resumo Ordenado por data de entrega NOVO TAPETE Status #Recolha Nome Cli…" at bounding box center [772, 412] width 1479 height 758
click at [98, 12] on span "Resumo" at bounding box center [104, 16] width 24 height 8
